Goal: Transaction & Acquisition: Purchase product/service

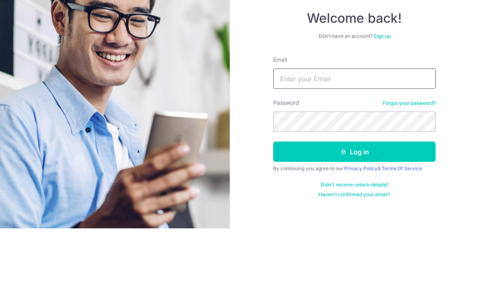
type input "[EMAIL_ADDRESS][DOMAIN_NAME]"
click at [354, 216] on button "Log in" at bounding box center [354, 226] width 162 height 20
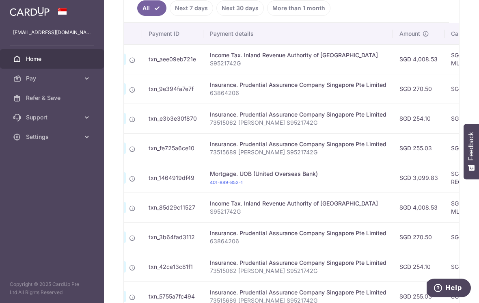
scroll to position [0, 87]
click at [257, 89] on div "Insurance. Prudential Assurance Company Singapore Pte Limited" at bounding box center [296, 85] width 176 height 8
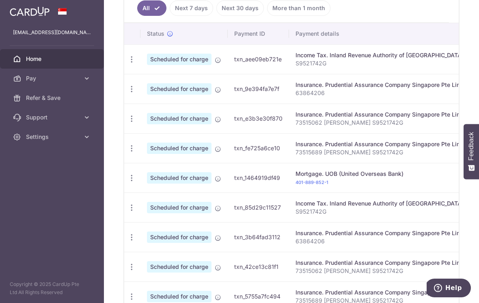
scroll to position [0, 0]
click at [215, 93] on icon at bounding box center [218, 89] width 6 height 6
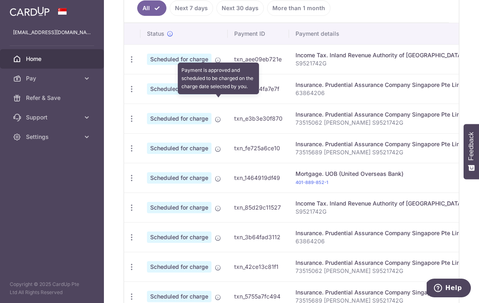
click at [127, 64] on icon "button" at bounding box center [131, 59] width 9 height 9
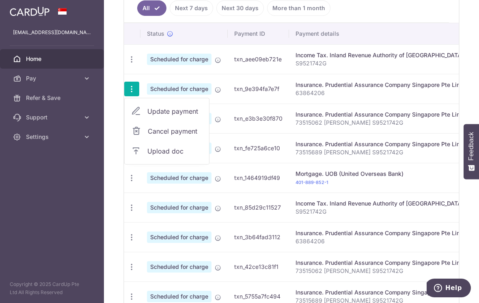
click at [212, 118] on div at bounding box center [239, 151] width 479 height 303
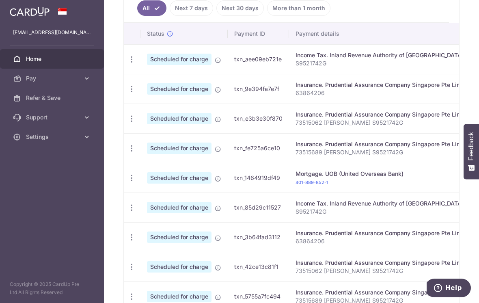
click at [295, 97] on p "63864206" at bounding box center [383, 93] width 176 height 8
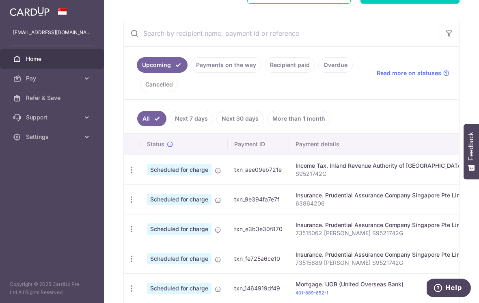
click at [289, 184] on td "Income Tax. Inland Revenue Authority of Singapore S9521742G" at bounding box center [383, 170] width 189 height 30
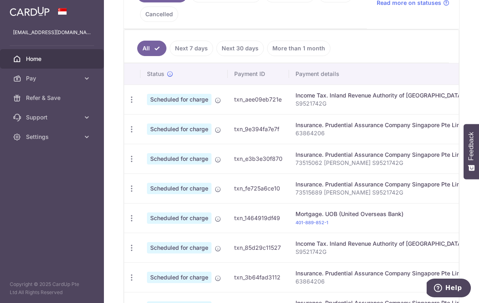
click at [124, 136] on div "Update payment Cancel payment Upload doc" at bounding box center [131, 129] width 15 height 15
click at [124, 140] on td "Update payment Cancel payment Upload doc" at bounding box center [132, 129] width 16 height 30
click at [127, 104] on icon "button" at bounding box center [131, 99] width 9 height 9
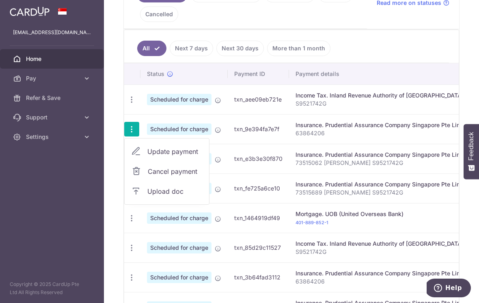
click at [147, 156] on span "Update payment" at bounding box center [174, 151] width 55 height 10
radio input "true"
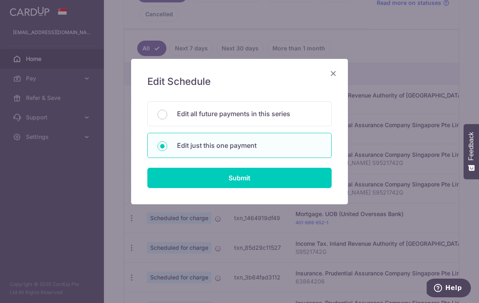
click at [300, 109] on p "Edit all future payments in this series" at bounding box center [249, 114] width 144 height 10
click at [167, 110] on input "Edit all future payments in this series" at bounding box center [162, 115] width 10 height 10
radio input "true"
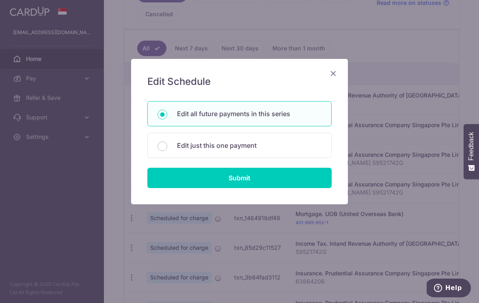
click at [281, 181] on input "Submit" at bounding box center [239, 178] width 184 height 20
radio input "true"
type input "270.50"
type input "63864206"
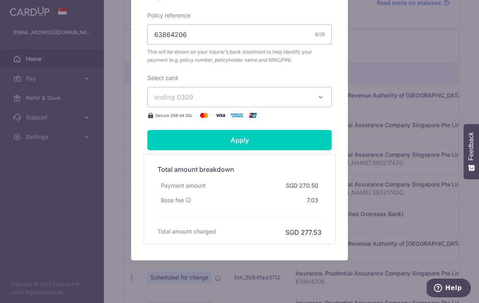
scroll to position [287, 0]
click at [187, 200] on icon at bounding box center [188, 200] width 6 height 6
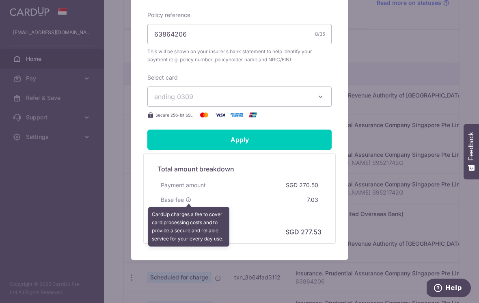
click at [400, 165] on div "Edit payment By clicking apply, you will make changes to all 75 payments to Pru…" at bounding box center [239, 151] width 479 height 303
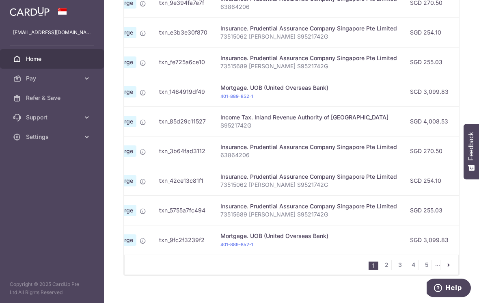
scroll to position [333, 0]
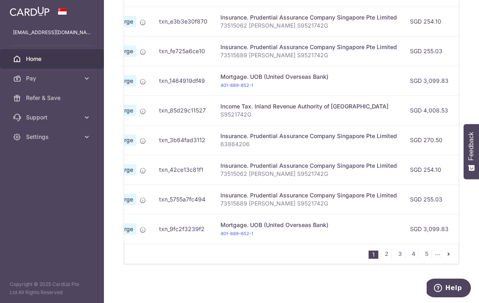
click at [385, 258] on link "2" at bounding box center [386, 254] width 10 height 10
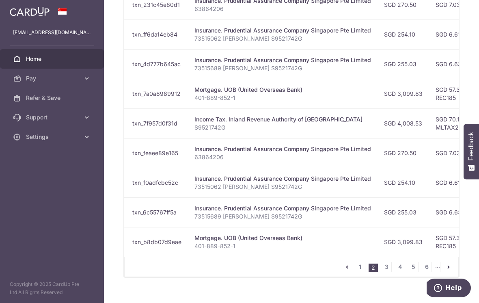
scroll to position [0, 102]
click at [363, 271] on link "1" at bounding box center [360, 267] width 10 height 10
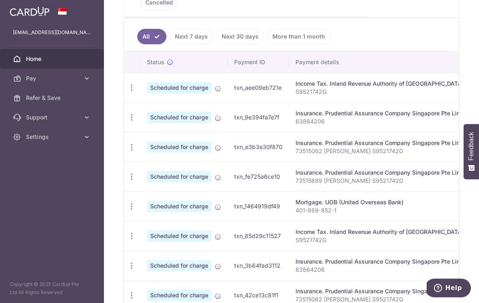
scroll to position [0, 0]
click at [127, 92] on icon "button" at bounding box center [131, 88] width 9 height 9
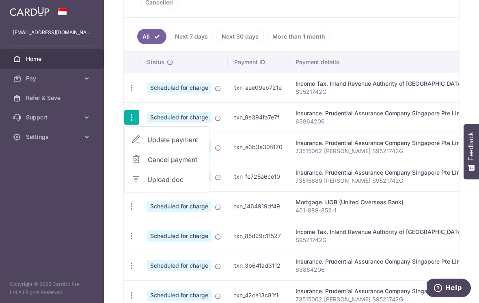
click at [148, 164] on span "Cancel payment" at bounding box center [175, 160] width 54 height 10
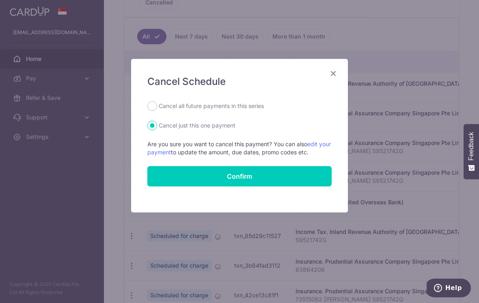
click at [331, 71] on icon "Close" at bounding box center [333, 73] width 10 height 10
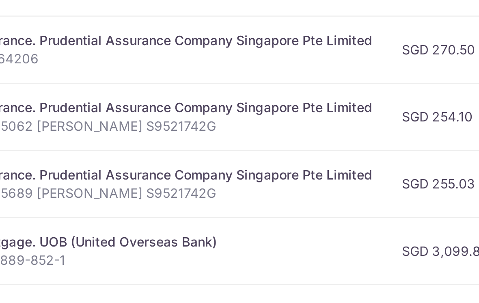
scroll to position [0, 130]
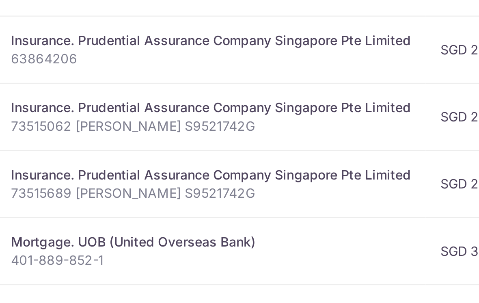
click at [400, 161] on td "SGD 6.63" at bounding box center [426, 176] width 53 height 30
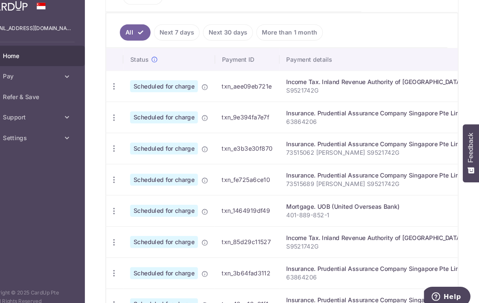
scroll to position [0, 0]
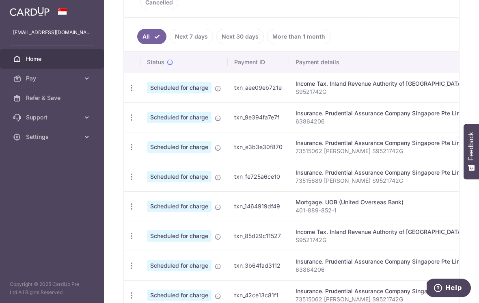
click at [127, 92] on icon "button" at bounding box center [131, 88] width 9 height 9
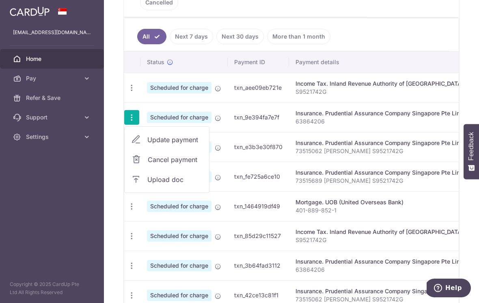
click at [148, 164] on span "Cancel payment" at bounding box center [175, 160] width 54 height 10
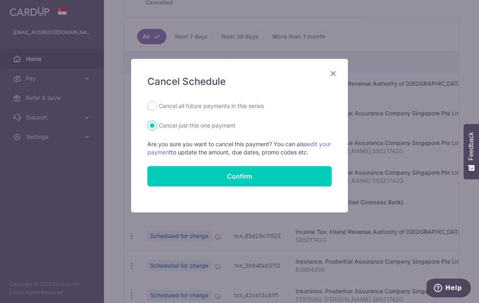
click at [153, 101] on input "Cancel all future payments in this series" at bounding box center [152, 106] width 10 height 10
radio input "true"
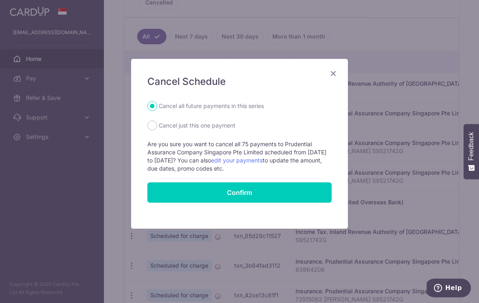
click at [275, 179] on form "Cancel all future payments in this series Cancel just this one payment Are you …" at bounding box center [239, 151] width 184 height 101
click at [280, 202] on button "Confirm" at bounding box center [239, 192] width 184 height 20
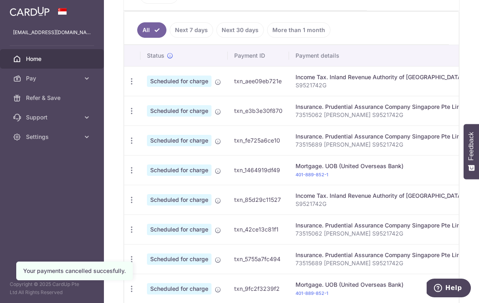
scroll to position [227, 0]
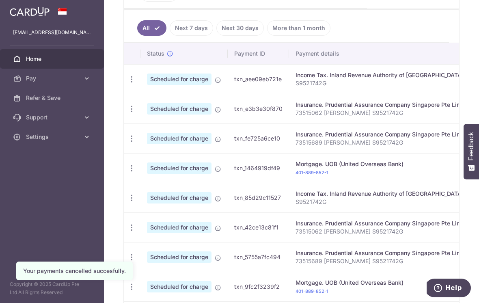
click at [127, 84] on icon "button" at bounding box center [131, 79] width 9 height 9
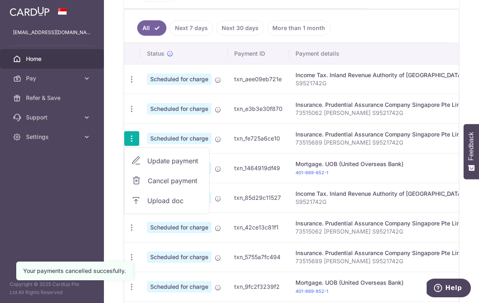
click at [148, 185] on span "Cancel payment" at bounding box center [175, 181] width 54 height 10
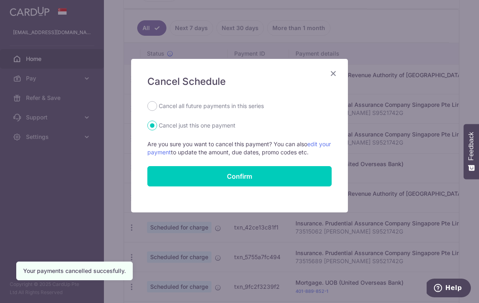
click at [159, 110] on label "Cancel all future payments in this series" at bounding box center [211, 106] width 105 height 10
click at [157, 110] on input "Cancel all future payments in this series" at bounding box center [152, 106] width 10 height 10
radio input "true"
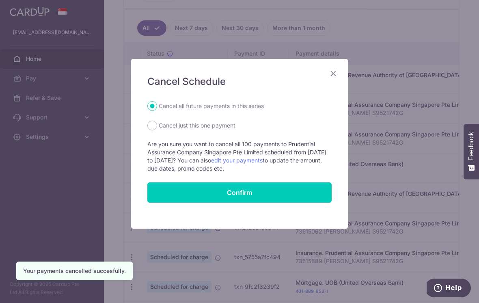
click at [274, 187] on button "Confirm" at bounding box center [239, 192] width 184 height 20
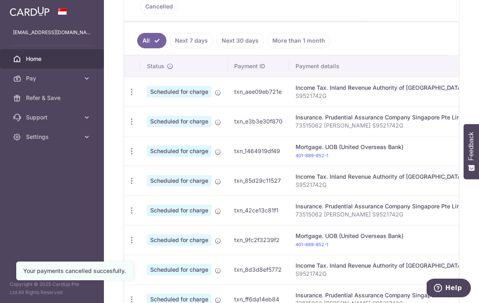
scroll to position [217, 0]
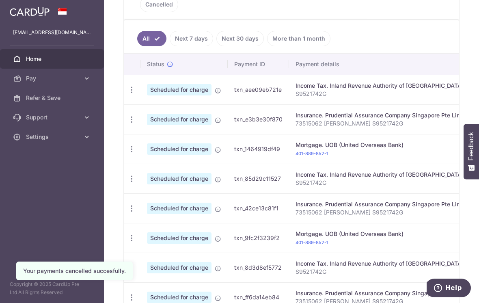
click at [127, 94] on icon "button" at bounding box center [131, 90] width 9 height 9
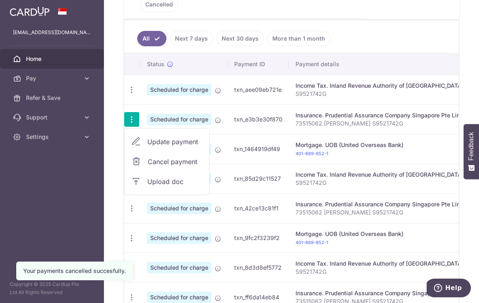
click at [148, 166] on span "Cancel payment" at bounding box center [175, 162] width 54 height 10
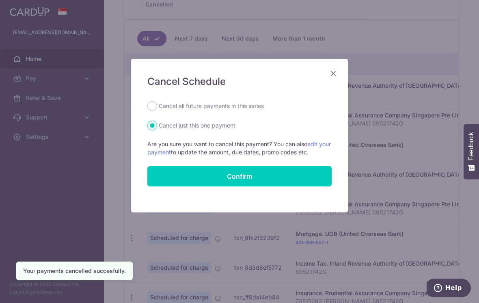
click at [155, 108] on input "Cancel all future payments in this series" at bounding box center [152, 106] width 10 height 10
radio input "true"
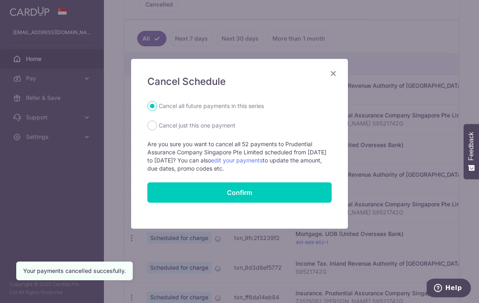
click at [277, 185] on button "Confirm" at bounding box center [239, 192] width 184 height 20
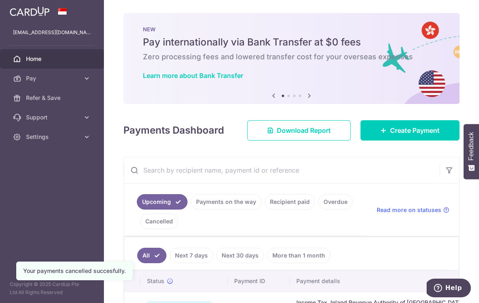
scroll to position [14, 0]
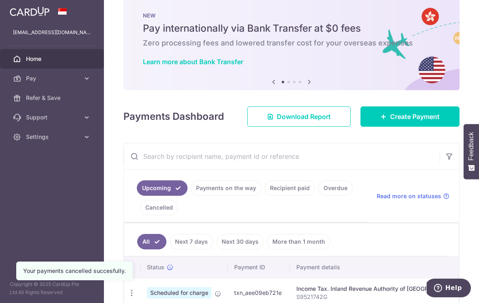
click at [407, 127] on link "Create Payment" at bounding box center [409, 116] width 99 height 20
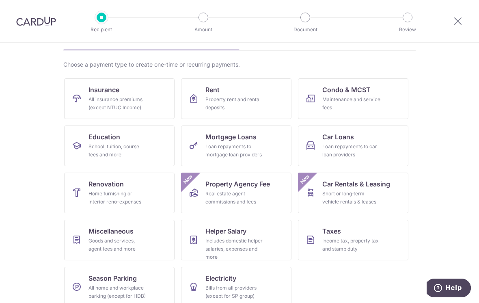
scroll to position [48, 0]
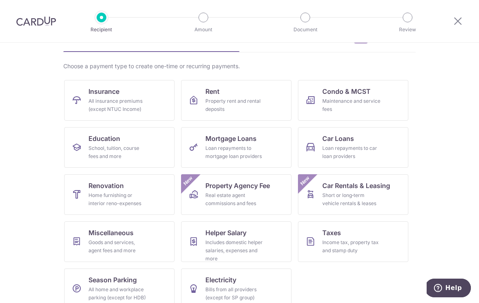
click at [95, 107] on div "All insurance premiums (except NTUC Income)" at bounding box center [117, 105] width 58 height 16
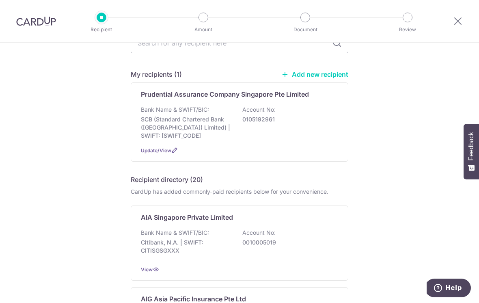
scroll to position [3, 0]
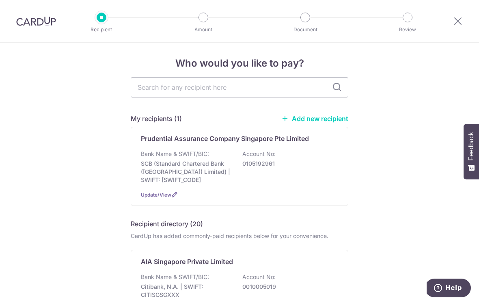
click at [180, 155] on p "Bank Name & SWIFT/BIC:" at bounding box center [175, 154] width 68 height 8
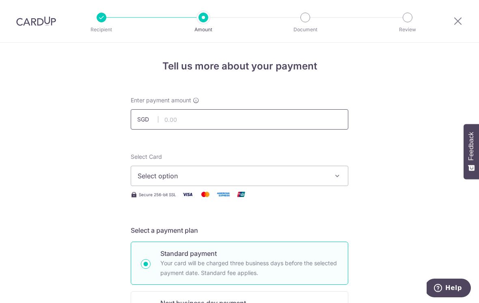
click at [318, 118] on input "text" at bounding box center [239, 119] width 217 height 20
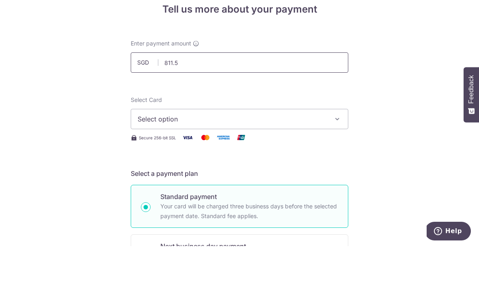
type input "811.50"
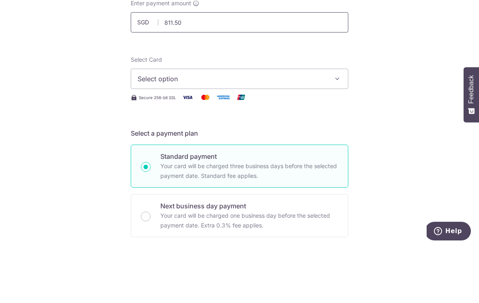
scroll to position [40, 0]
click at [317, 125] on button "Select option" at bounding box center [239, 135] width 217 height 20
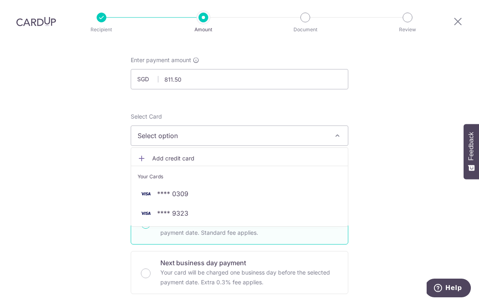
click at [292, 189] on span "**** 0309" at bounding box center [240, 194] width 204 height 10
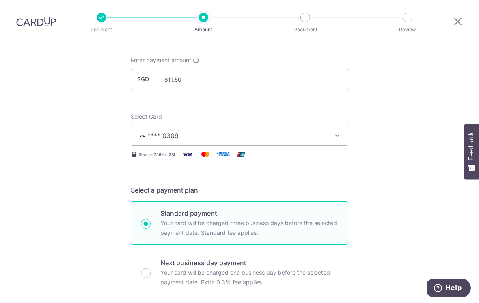
click at [318, 131] on button "**** 0309" at bounding box center [239, 135] width 217 height 20
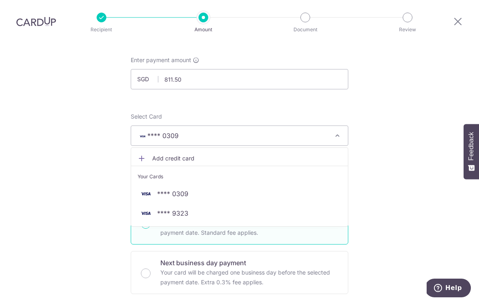
click at [261, 208] on span "**** 9323" at bounding box center [240, 213] width 204 height 10
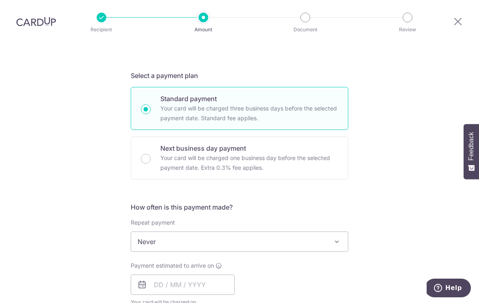
scroll to position [199, 0]
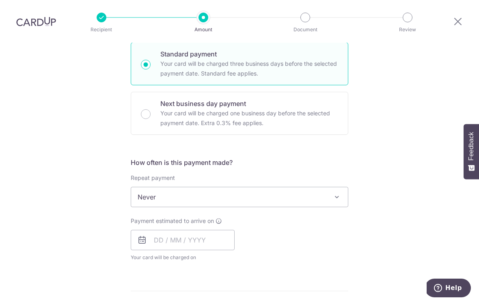
click at [153, 190] on span "Never" at bounding box center [239, 196] width 217 height 19
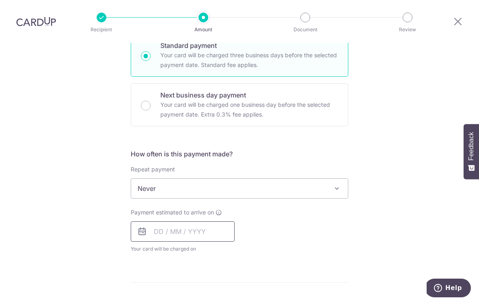
click at [157, 221] on input "text" at bounding box center [183, 231] width 104 height 20
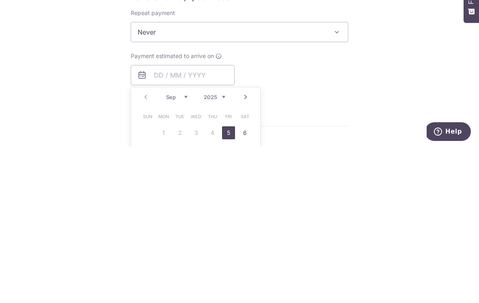
click at [222, 282] on link "5" at bounding box center [228, 288] width 13 height 13
type input "05/09/2025"
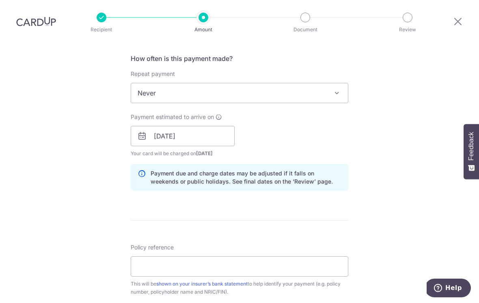
scroll to position [337, 0]
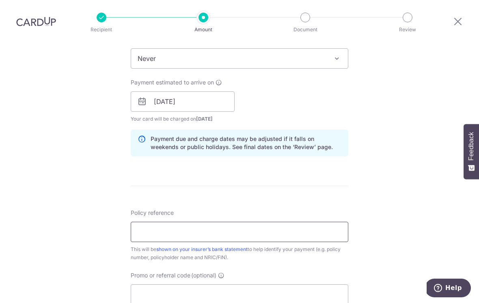
click at [146, 221] on input "Policy reference" at bounding box center [239, 231] width 217 height 20
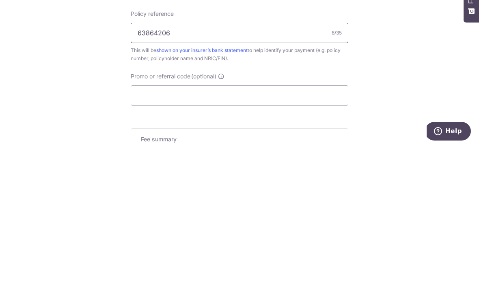
scroll to position [378, 0]
type input "63864206"
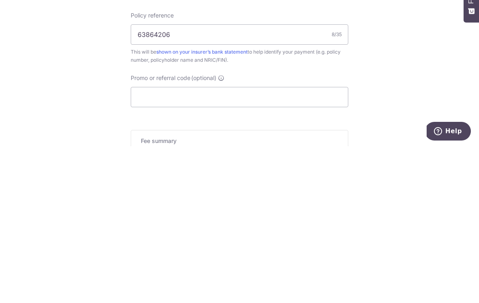
click at [397, 76] on div "Tell us more about your payment Enter payment amount SGD 811.50 811.50 Select C…" at bounding box center [239, 48] width 479 height 767
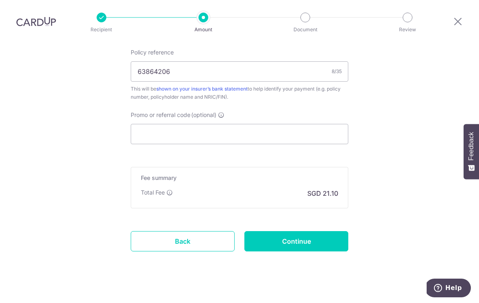
scroll to position [498, 0]
click at [339, 237] on input "Continue" at bounding box center [296, 241] width 104 height 20
type input "Create Schedule"
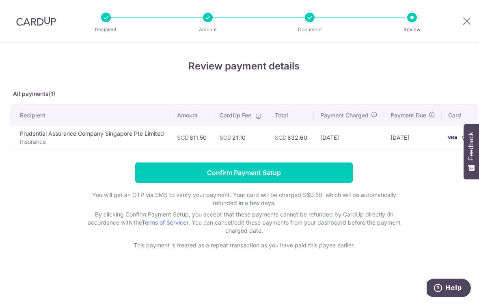
click at [260, 174] on input "Confirm Payment Setup" at bounding box center [243, 172] width 217 height 20
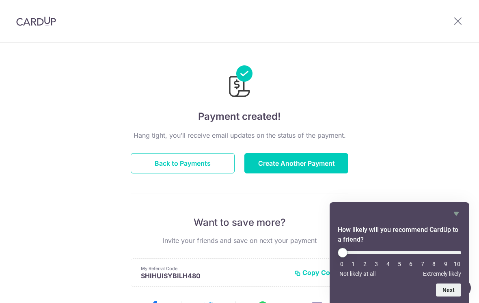
click at [311, 165] on button "Create Another Payment" at bounding box center [296, 163] width 104 height 20
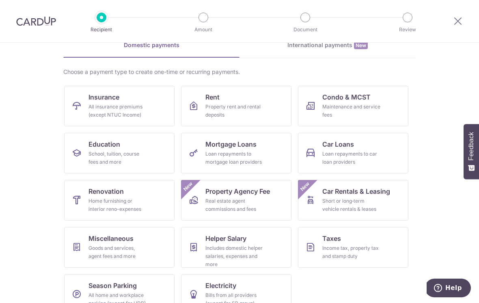
scroll to position [42, 0]
click at [106, 105] on div "All insurance premiums (except NTUC Income)" at bounding box center [117, 111] width 58 height 16
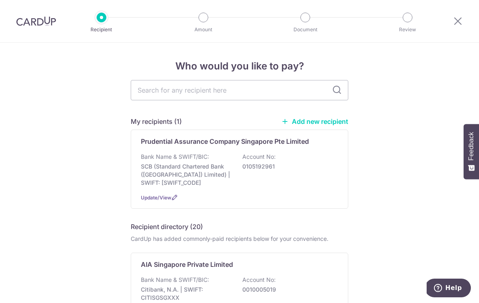
click at [288, 159] on div "Bank Name & SWIFT/BIC: SCB (Standard Chartered Bank (Singapore) Limited) | SWIF…" at bounding box center [239, 170] width 197 height 34
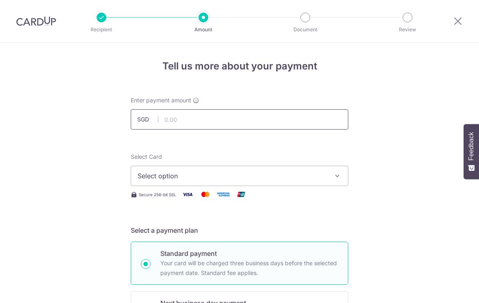
click at [303, 121] on input "text" at bounding box center [239, 119] width 217 height 20
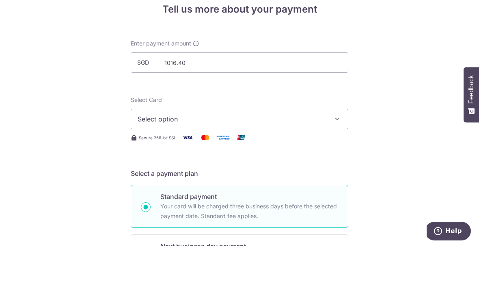
type input "1,016.40"
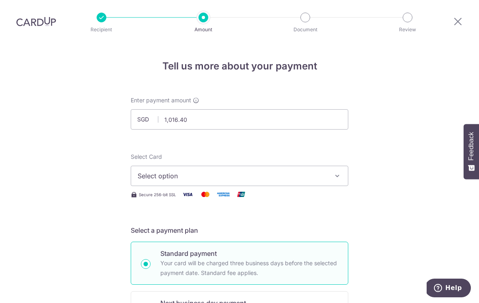
click at [290, 171] on span "Select option" at bounding box center [232, 176] width 189 height 10
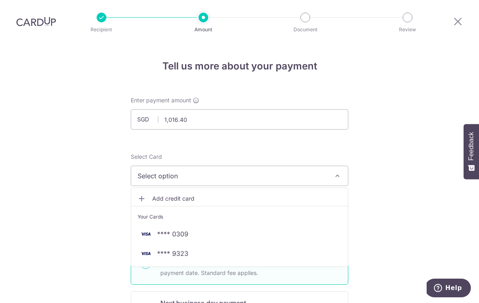
click at [240, 248] on span "**** 9323" at bounding box center [240, 253] width 204 height 10
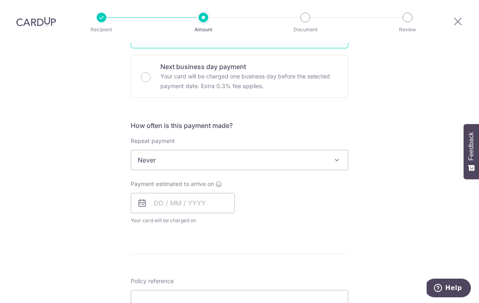
scroll to position [237, 0]
click at [301, 150] on span "Never" at bounding box center [239, 158] width 217 height 19
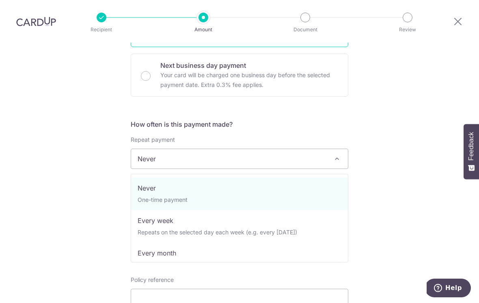
click at [42, 164] on div "Tell us more about your payment Enter payment amount SGD 1,016.40 1016.40 Selec…" at bounding box center [239, 172] width 479 height 734
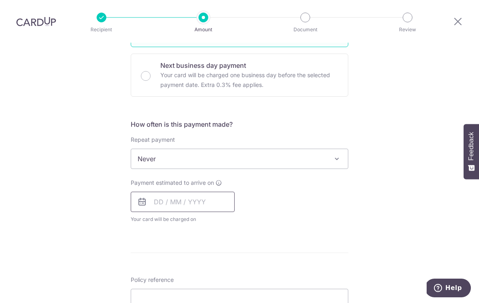
click at [159, 191] on input "text" at bounding box center [183, 201] width 104 height 20
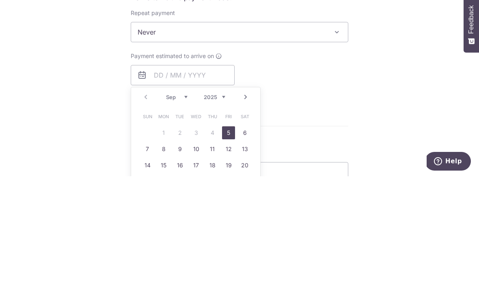
click at [228, 253] on link "5" at bounding box center [228, 259] width 13 height 13
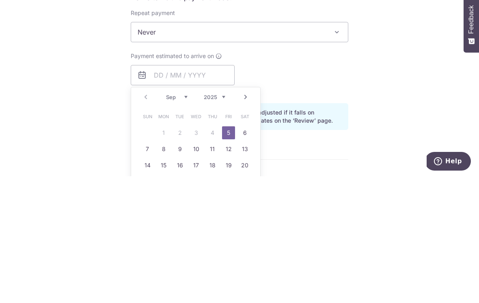
type input "05/09/2025"
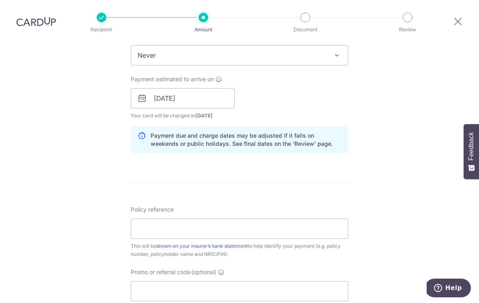
scroll to position [342, 0]
click at [263, 217] on input "Policy reference" at bounding box center [239, 227] width 217 height 20
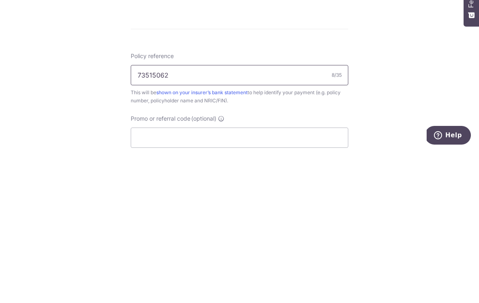
type input "73515062"
click at [405, 83] on div "Tell us more about your payment Enter payment amount SGD 1,016.40 1016.40 Selec…" at bounding box center [239, 84] width 479 height 767
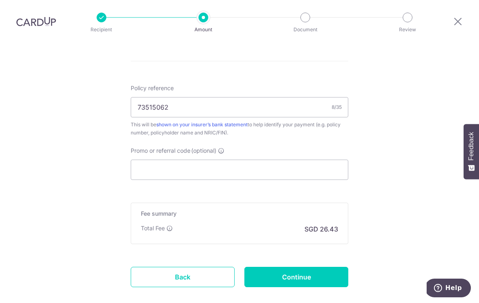
scroll to position [464, 0]
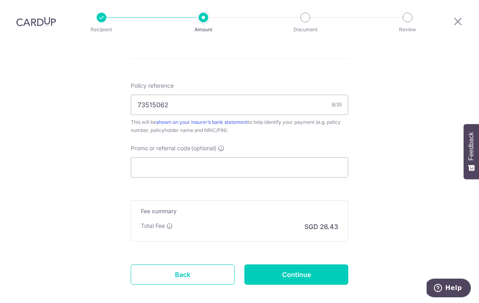
click at [317, 264] on input "Continue" at bounding box center [296, 274] width 104 height 20
type input "Create Schedule"
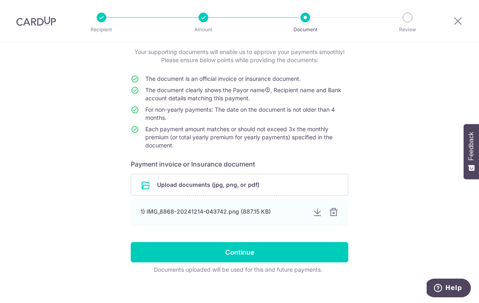
scroll to position [48, 0]
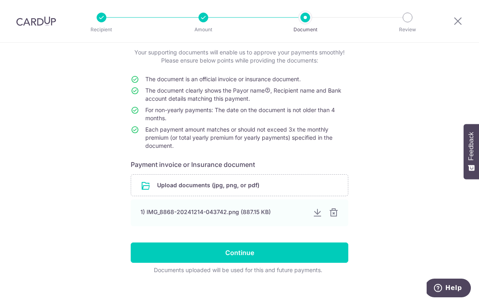
click at [297, 251] on input "Continue" at bounding box center [239, 252] width 217 height 20
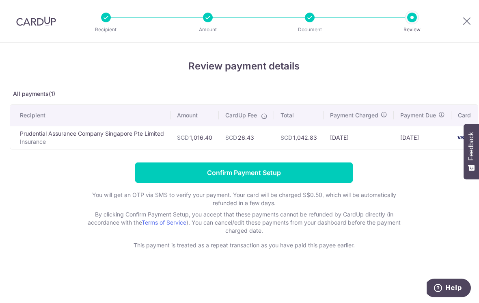
click at [294, 180] on input "Confirm Payment Setup" at bounding box center [243, 172] width 217 height 20
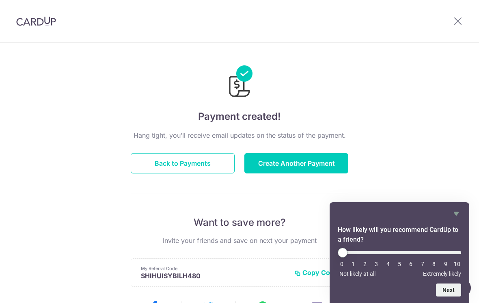
click at [322, 163] on button "Create Another Payment" at bounding box center [296, 163] width 104 height 20
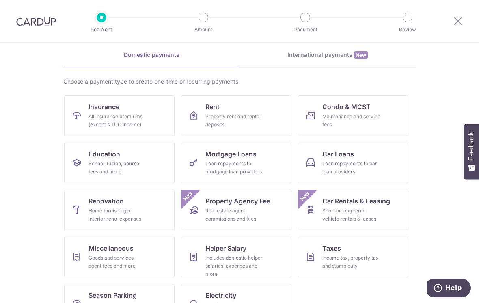
scroll to position [35, 0]
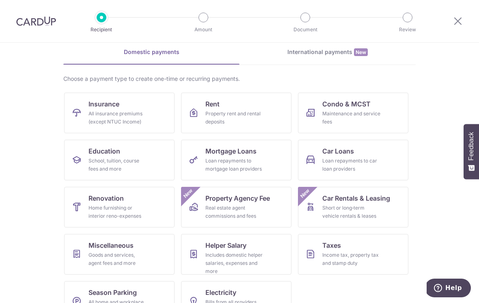
click at [97, 117] on div "All insurance premiums (except NTUC Income)" at bounding box center [117, 118] width 58 height 16
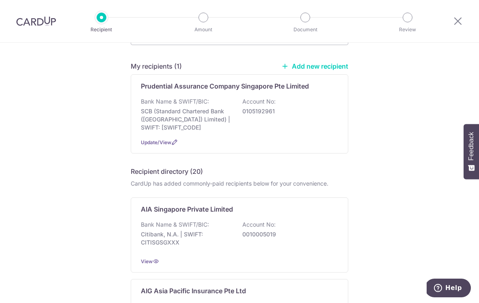
scroll to position [97, 0]
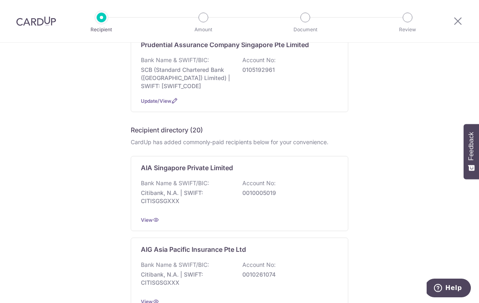
click at [271, 74] on p "0105192961" at bounding box center [287, 70] width 91 height 8
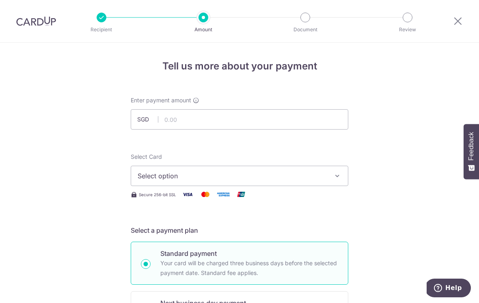
click at [303, 129] on input "text" at bounding box center [239, 119] width 217 height 20
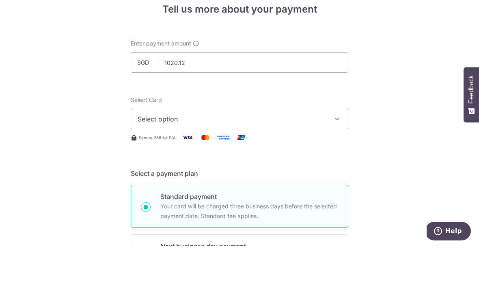
click at [329, 166] on button "Select option" at bounding box center [239, 176] width 217 height 20
type input "1,020.12"
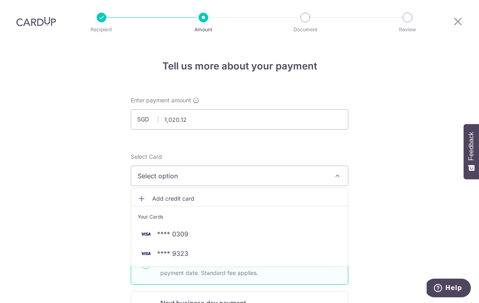
click at [163, 248] on span "**** 9323" at bounding box center [172, 253] width 31 height 10
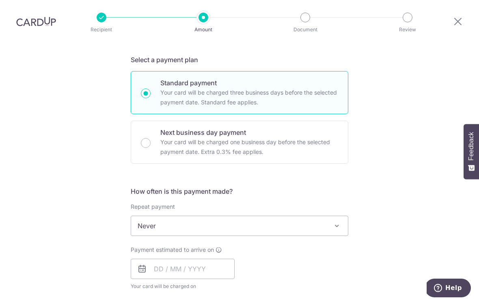
scroll to position [178, 0]
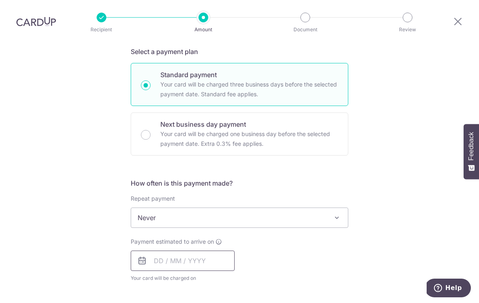
click at [159, 250] on input "text" at bounding box center [183, 260] width 104 height 20
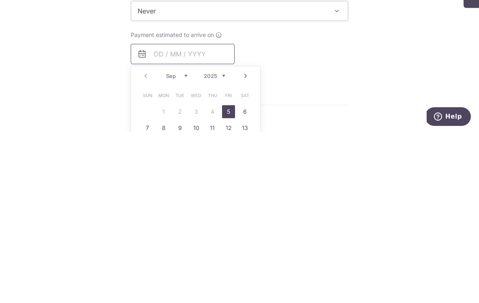
scroll to position [220, 0]
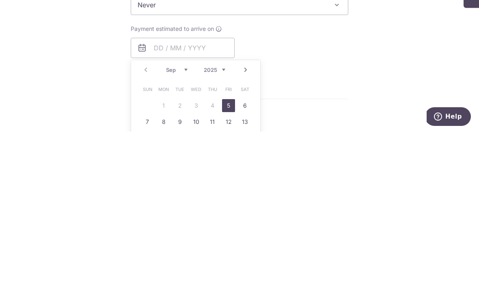
click at [229, 270] on link "5" at bounding box center [228, 276] width 13 height 13
type input "05/09/2025"
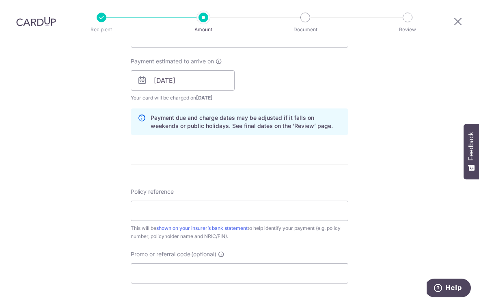
scroll to position [355, 0]
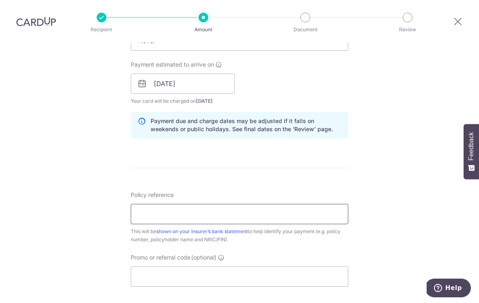
click at [286, 208] on input "Policy reference" at bounding box center [239, 214] width 217 height 20
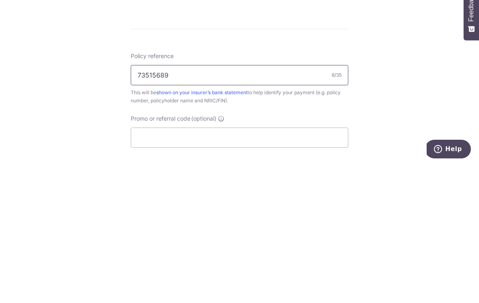
type input "73515689"
click at [370, 98] on div "Tell us more about your payment Enter payment amount SGD 1,020.12 1020.12 Selec…" at bounding box center [239, 70] width 479 height 767
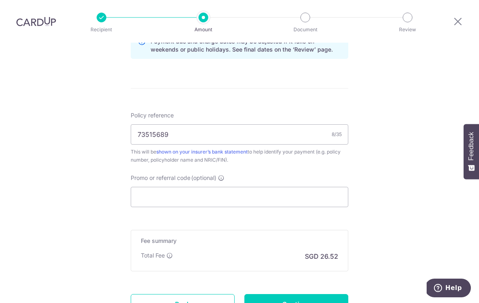
scroll to position [495, 0]
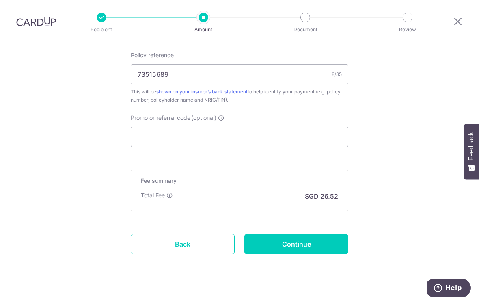
click at [317, 234] on input "Continue" at bounding box center [296, 244] width 104 height 20
type input "Create Schedule"
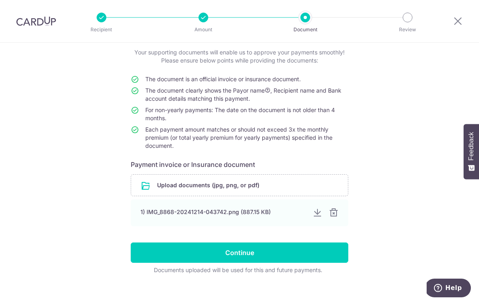
scroll to position [48, 0]
click at [261, 250] on input "Continue" at bounding box center [239, 252] width 217 height 20
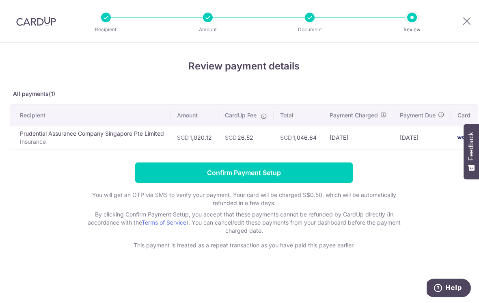
click at [269, 175] on input "Confirm Payment Setup" at bounding box center [243, 172] width 217 height 20
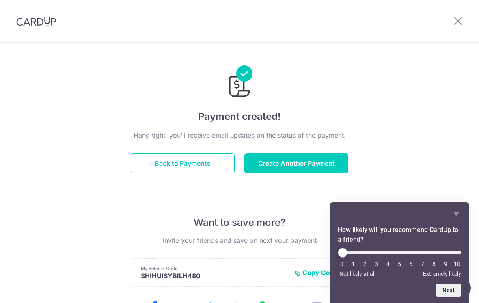
click at [454, 21] on icon at bounding box center [458, 21] width 10 height 10
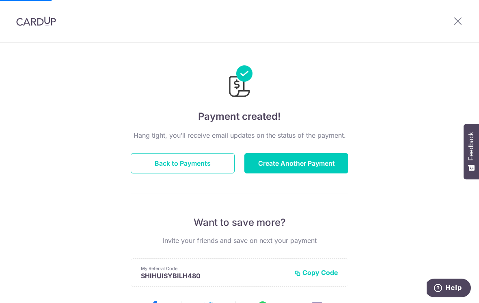
click at [455, 12] on div at bounding box center [457, 21] width 42 height 42
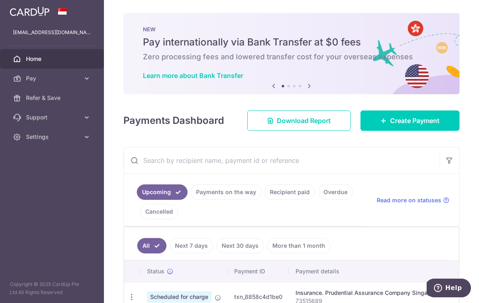
click at [0, 0] on button "button" at bounding box center [0, 0] width 0 height 0
click at [56, 137] on span "Settings" at bounding box center [53, 137] width 54 height 8
click at [43, 173] on span "Logout" at bounding box center [53, 176] width 54 height 8
